Goal: Use online tool/utility: Use online tool/utility

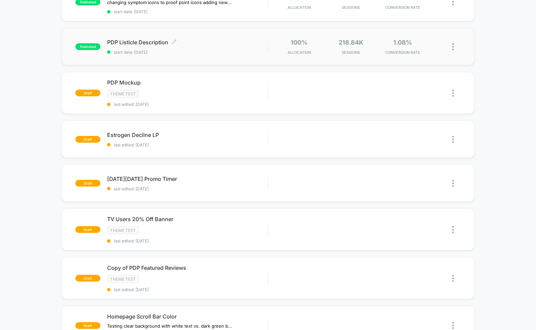
scroll to position [102, 0]
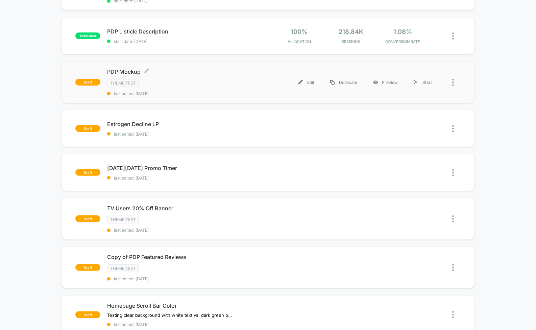
click at [195, 77] on div "PDP Mockup Click to edit experience details Click to edit experience details Th…" at bounding box center [187, 82] width 161 height 28
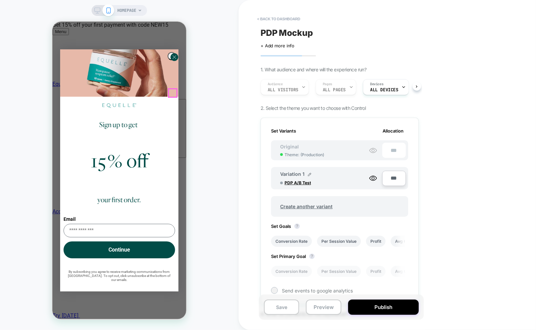
scroll to position [0, 1]
click at [175, 61] on circle "Close dialog" at bounding box center [174, 57] width 8 height 8
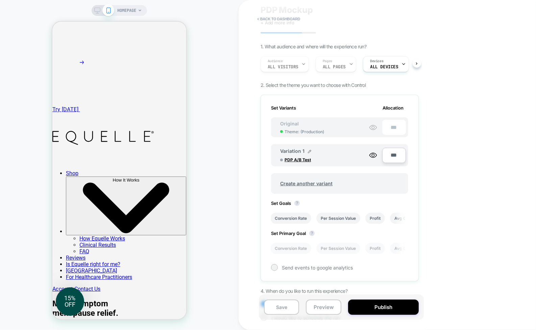
scroll to position [195, 0]
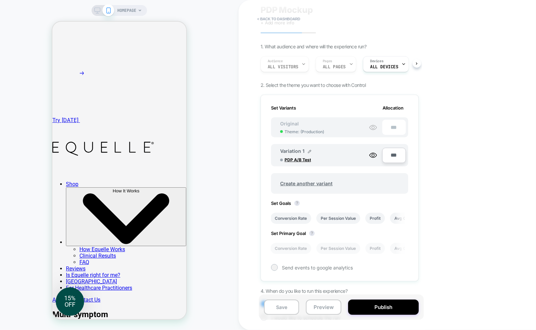
click at [113, 11] on span at bounding box center [108, 10] width 12 height 12
click at [124, 11] on span "HOMEPAGE" at bounding box center [126, 10] width 19 height 11
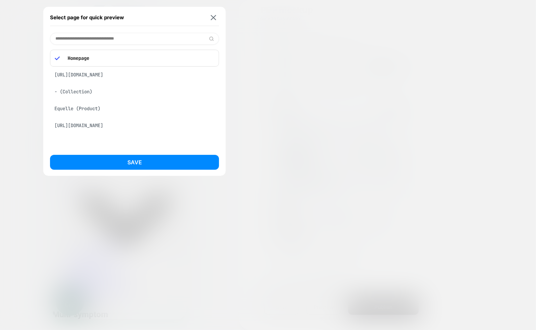
click at [106, 77] on div "[URL][DOMAIN_NAME]" at bounding box center [134, 74] width 169 height 13
click at [88, 90] on div "Equelle (Product)" at bounding box center [134, 89] width 169 height 13
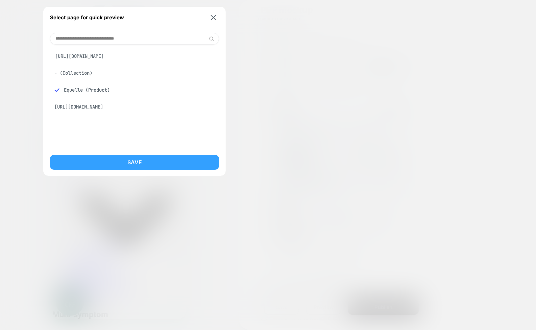
click at [132, 162] on button "Save" at bounding box center [134, 162] width 169 height 15
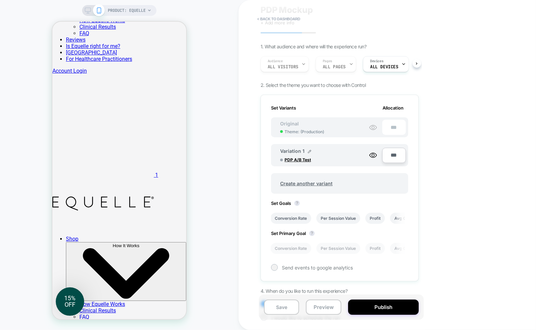
scroll to position [0, 0]
